Goal: Transaction & Acquisition: Purchase product/service

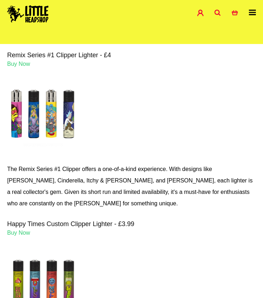
scroll to position [742, 0]
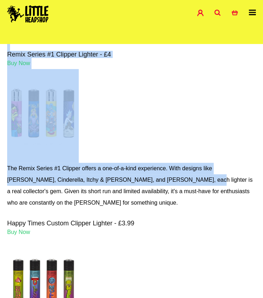
drag, startPoint x: 0, startPoint y: 0, endPoint x: -1, endPoint y: 24, distance: 23.6
click at [0, 24] on html "Shop Special Offers Contact Blog Account Search 0 Basket Categories Shop All Br…" at bounding box center [131, 226] width 263 height 1937
click at [20, 63] on span "Buy Now" at bounding box center [18, 63] width 23 height 6
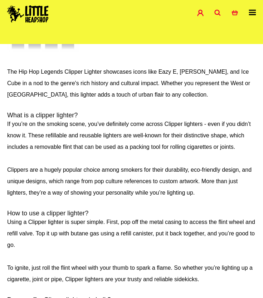
scroll to position [1333, 0]
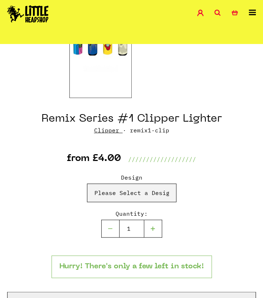
scroll to position [182, 0]
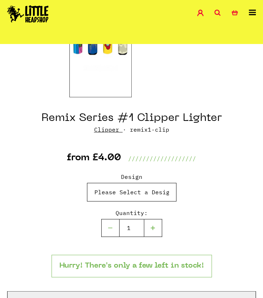
click at [146, 193] on select "Please Select a Design Remix Series #1 Clipper Lighter - Bart - £4.00 (Out of S…" at bounding box center [131, 192] width 89 height 19
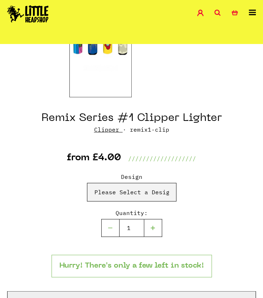
click at [42, 220] on div "Design Please Select a Design Remix Series #1 Clipper Lighter - Bart - £4.00 (O…" at bounding box center [131, 213] width 248 height 82
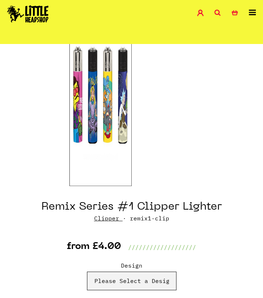
scroll to position [93, 0]
